Goal: Check status

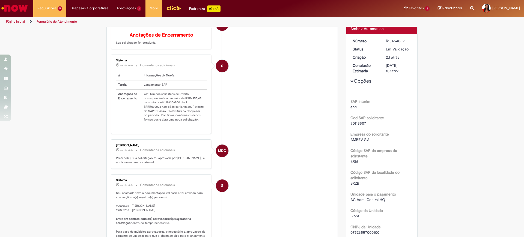
scroll to position [170, 0]
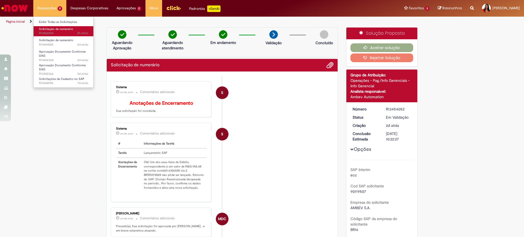
click at [44, 31] on span "2h atrás 2 horas atrás R13462265" at bounding box center [63, 33] width 49 height 4
